Goal: Navigation & Orientation: Find specific page/section

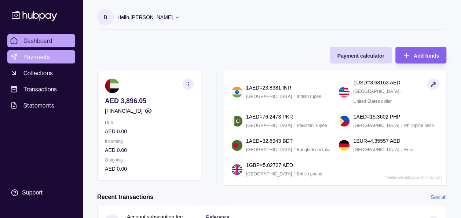
click at [45, 60] on span "Payments" at bounding box center [36, 56] width 26 height 9
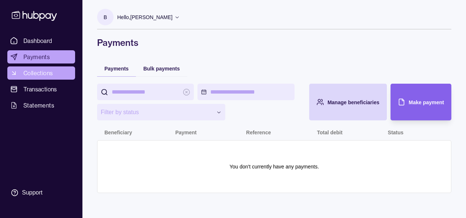
click at [49, 77] on span "Collections" at bounding box center [37, 73] width 29 height 9
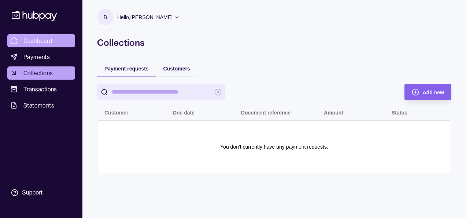
click at [39, 38] on span "Dashboard" at bounding box center [37, 40] width 29 height 9
